Goal: Information Seeking & Learning: Find specific fact

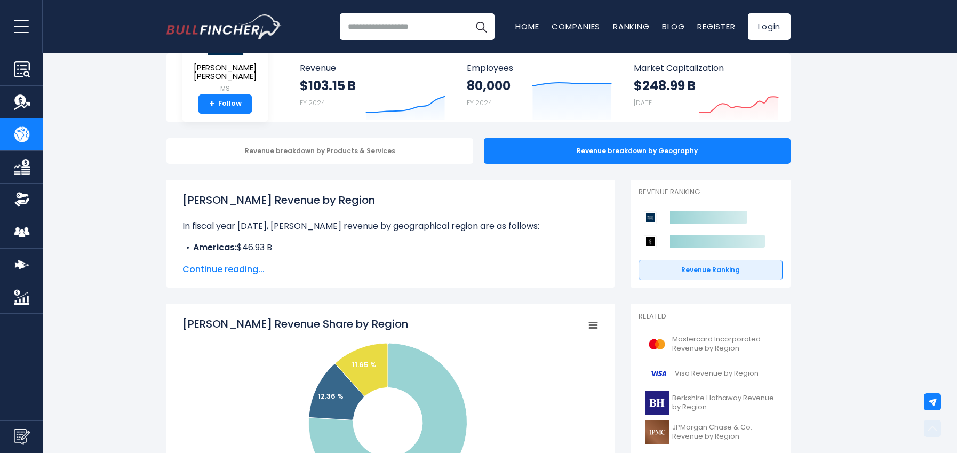
scroll to position [2, 0]
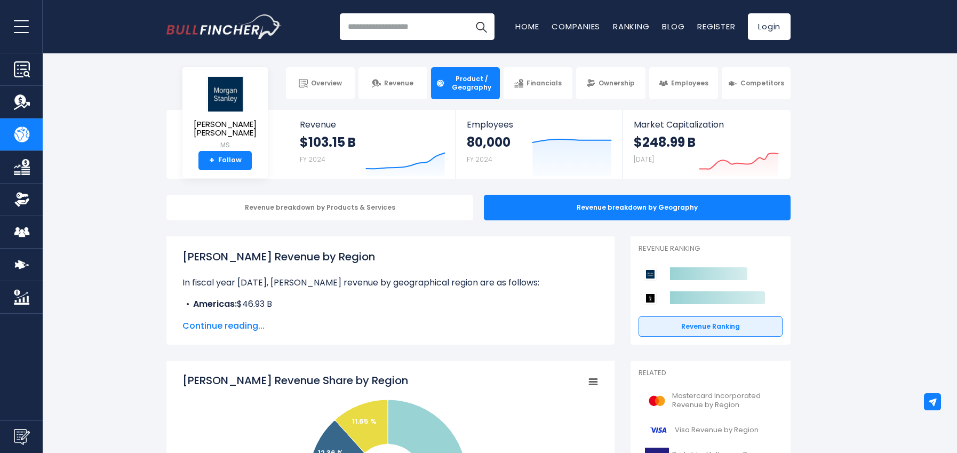
click at [255, 329] on span "Continue reading..." at bounding box center [390, 326] width 416 height 13
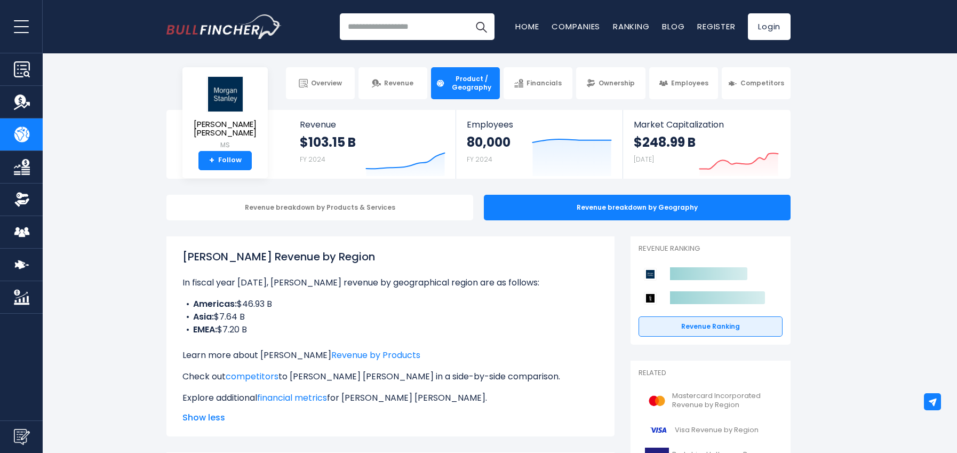
drag, startPoint x: 181, startPoint y: 284, endPoint x: 253, endPoint y: 328, distance: 83.8
click at [253, 328] on div "[PERSON_NAME] Revenue by Region In fiscal year [DATE], [PERSON_NAME] revenue by…" at bounding box center [390, 336] width 448 height 200
copy div "In fiscal year [DATE], [PERSON_NAME] revenue by geographical region are as foll…"
click at [316, 332] on li "EMEA: $7.20 B" at bounding box center [390, 329] width 416 height 13
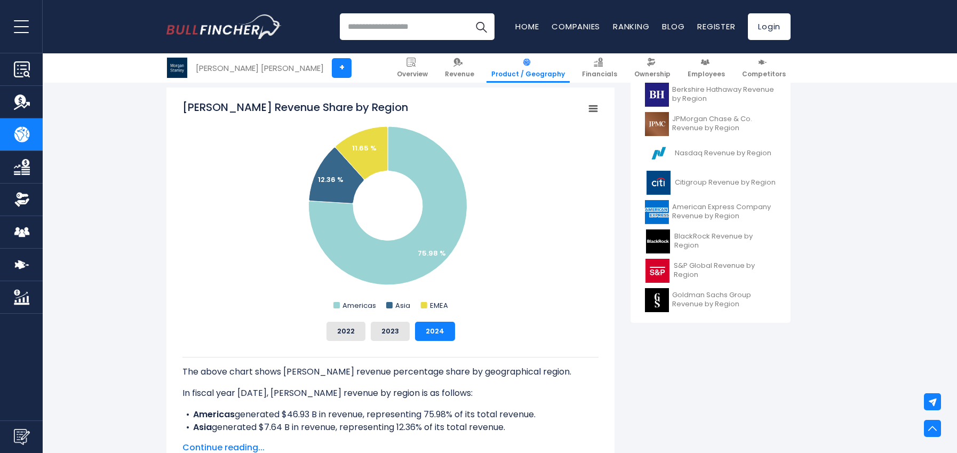
scroll to position [269, 0]
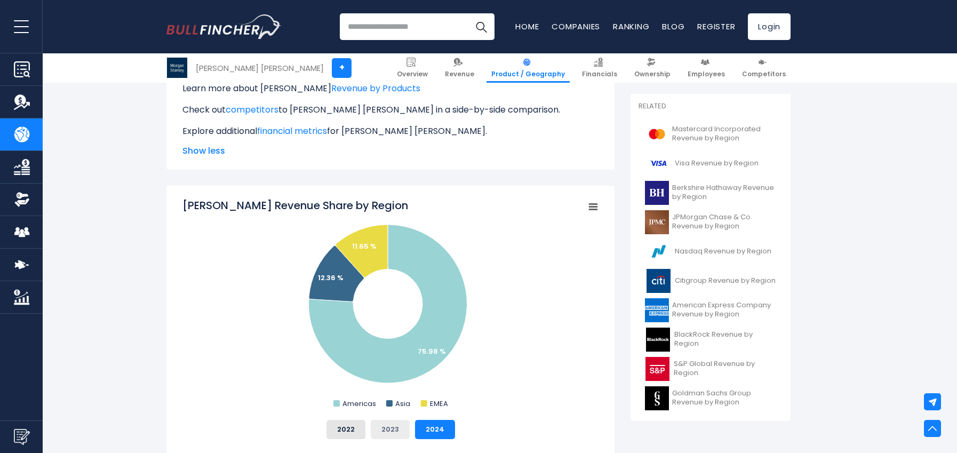
click at [394, 429] on button "2023" at bounding box center [390, 429] width 39 height 19
click at [359, 426] on button "2022" at bounding box center [346, 429] width 39 height 19
click at [427, 425] on button "2024" at bounding box center [435, 429] width 40 height 19
click at [385, 434] on button "2023" at bounding box center [390, 429] width 39 height 19
click at [349, 425] on button "2022" at bounding box center [346, 429] width 39 height 19
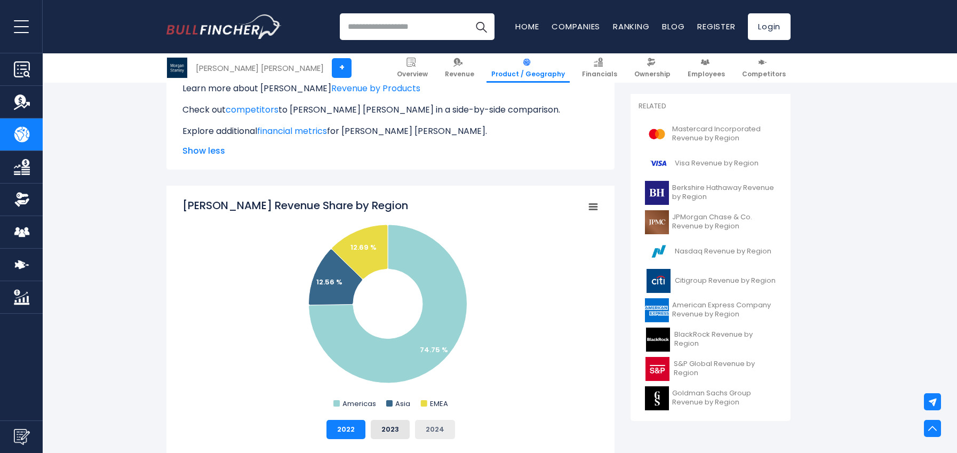
click at [422, 427] on button "2024" at bounding box center [435, 429] width 40 height 19
